Goal: Task Accomplishment & Management: Use online tool/utility

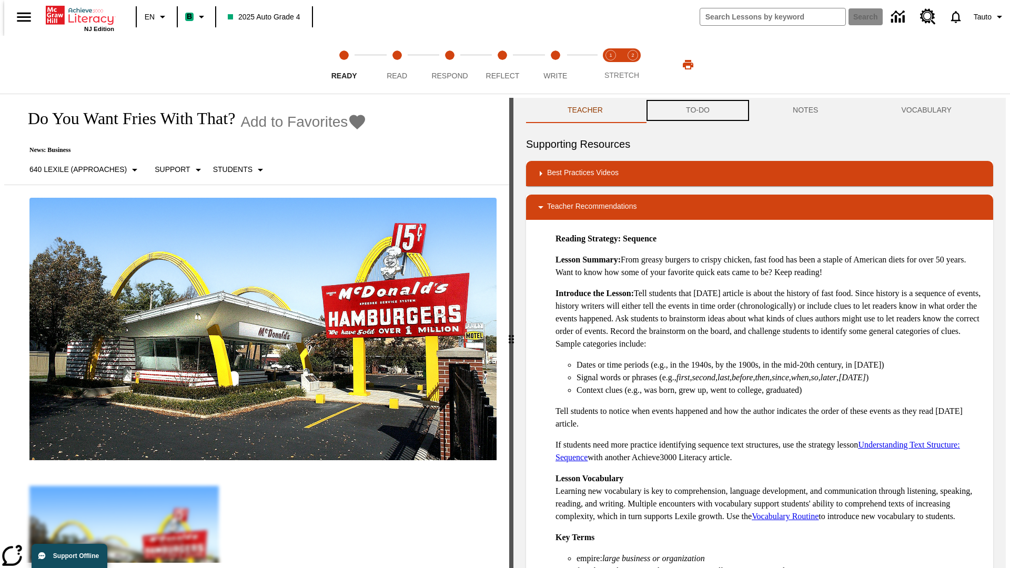
click at [697, 111] on button "TO-DO" at bounding box center [698, 110] width 107 height 25
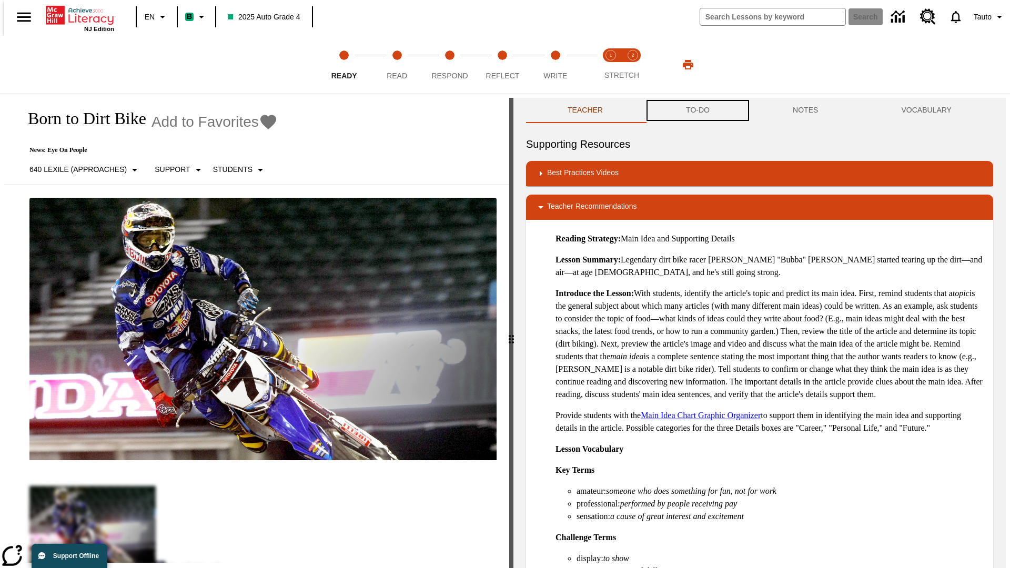
click at [697, 111] on button "TO-DO" at bounding box center [698, 110] width 107 height 25
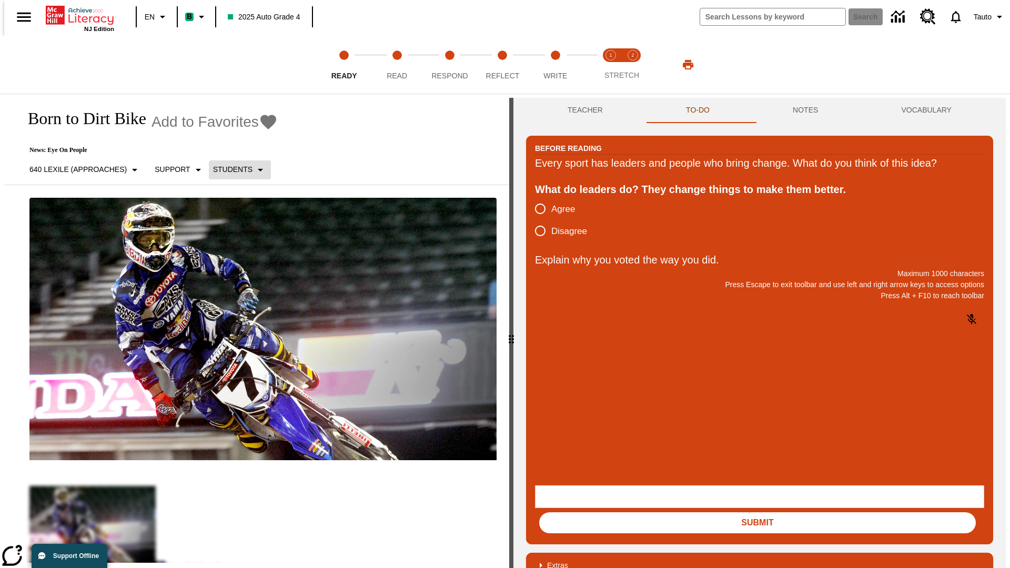
click at [234, 169] on p "Students" at bounding box center [232, 169] width 39 height 11
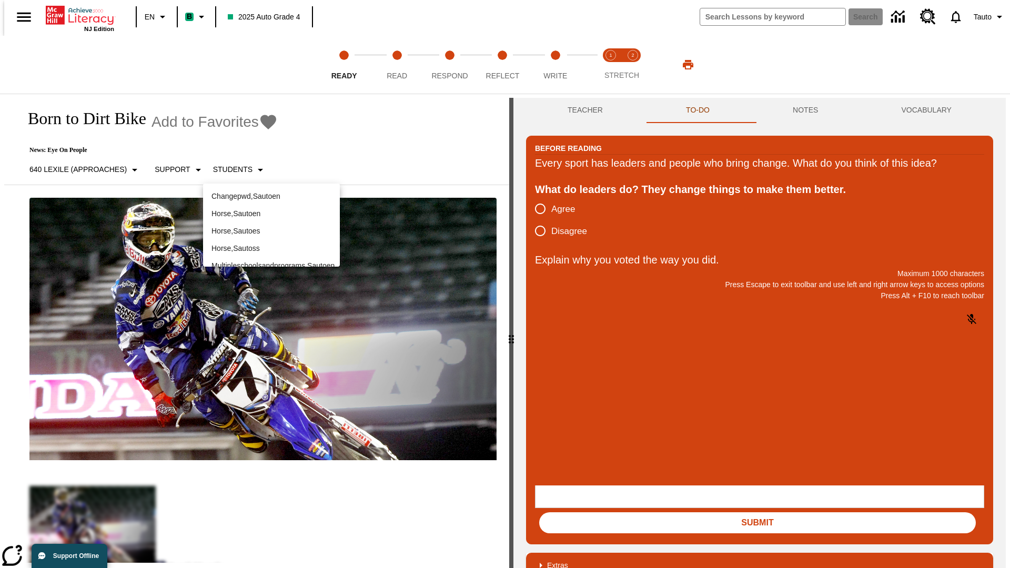
click at [272, 214] on p "Horse , Sautoen" at bounding box center [272, 213] width 120 height 11
